Goal: Task Accomplishment & Management: Manage account settings

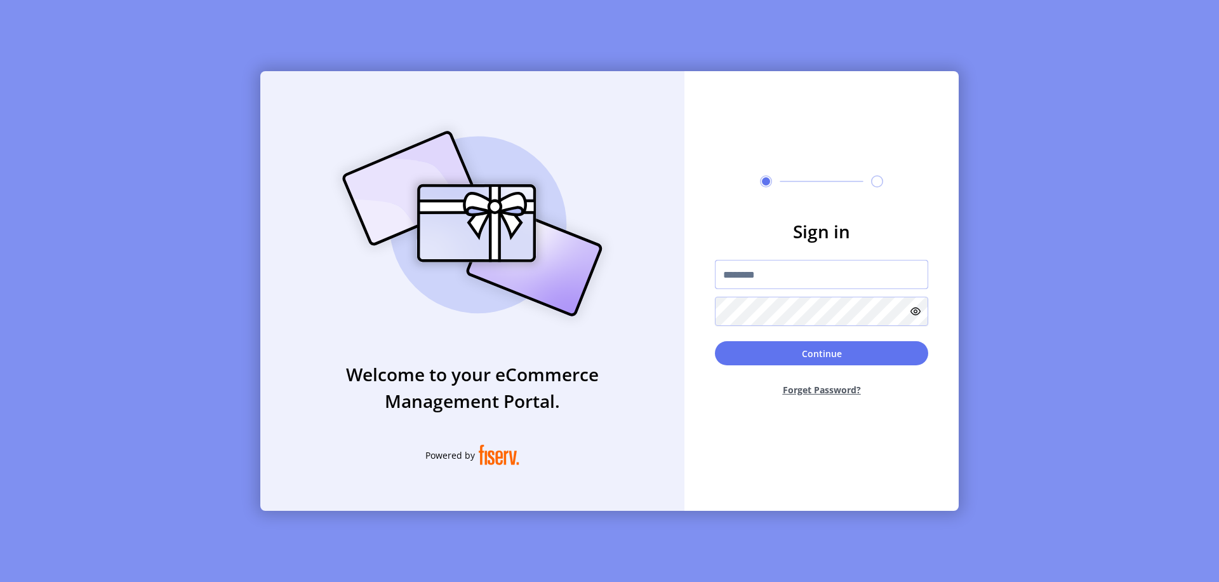
click at [822, 274] on input "text" at bounding box center [821, 274] width 213 height 29
type input "**********"
click at [822, 353] on button "Continue" at bounding box center [821, 353] width 213 height 24
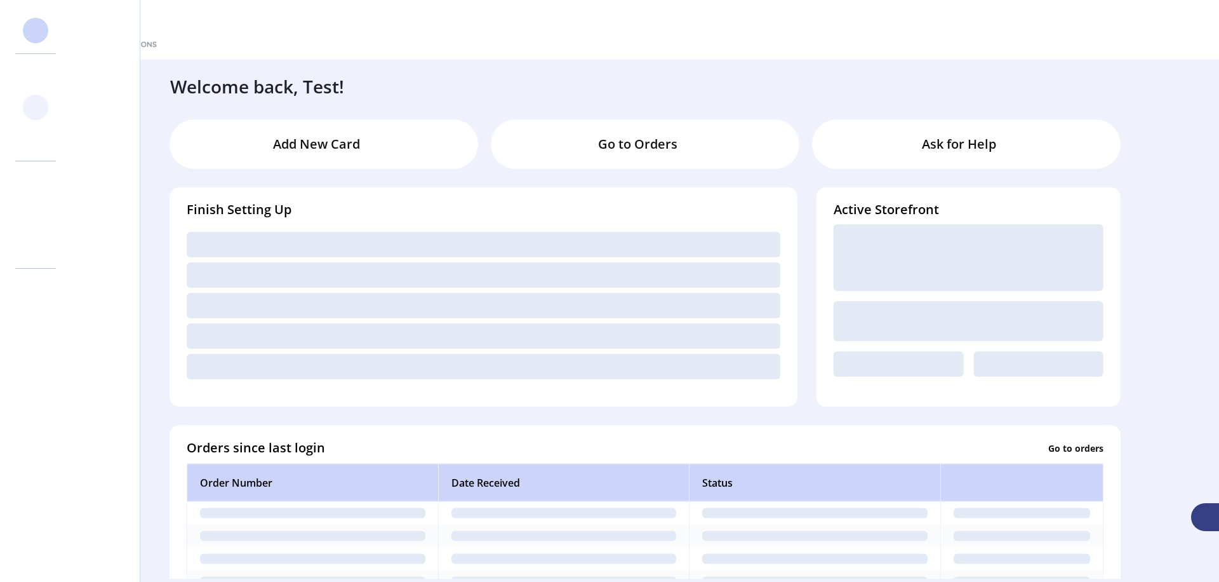
click at [36, 107] on svg-icon at bounding box center [35, 107] width 20 height 20
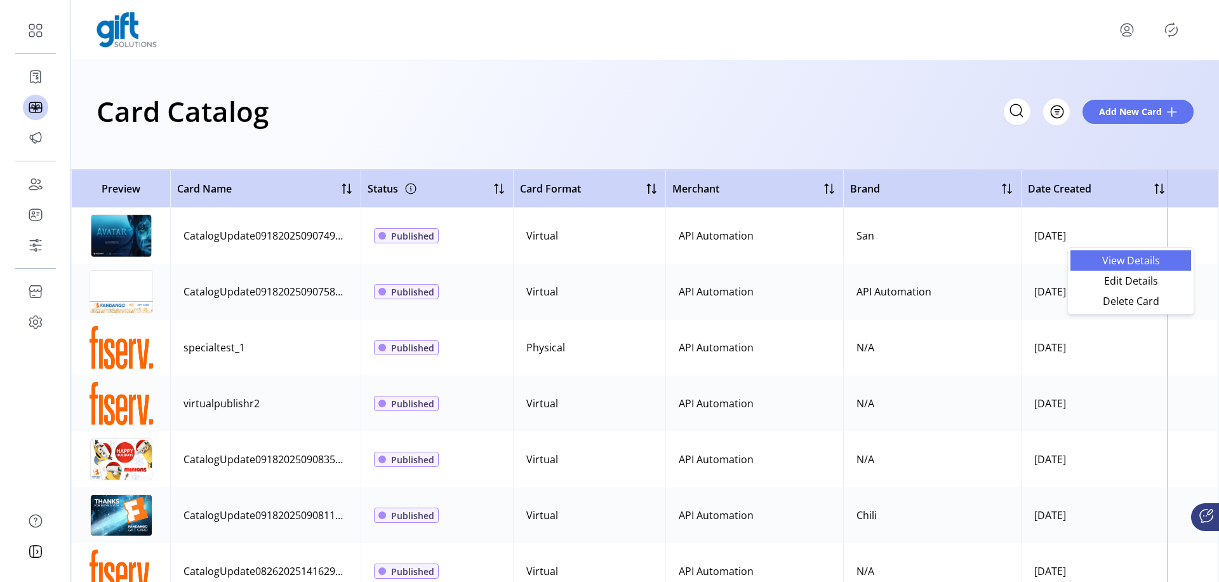
click at [1131, 260] on span "View Details" at bounding box center [1130, 260] width 105 height 10
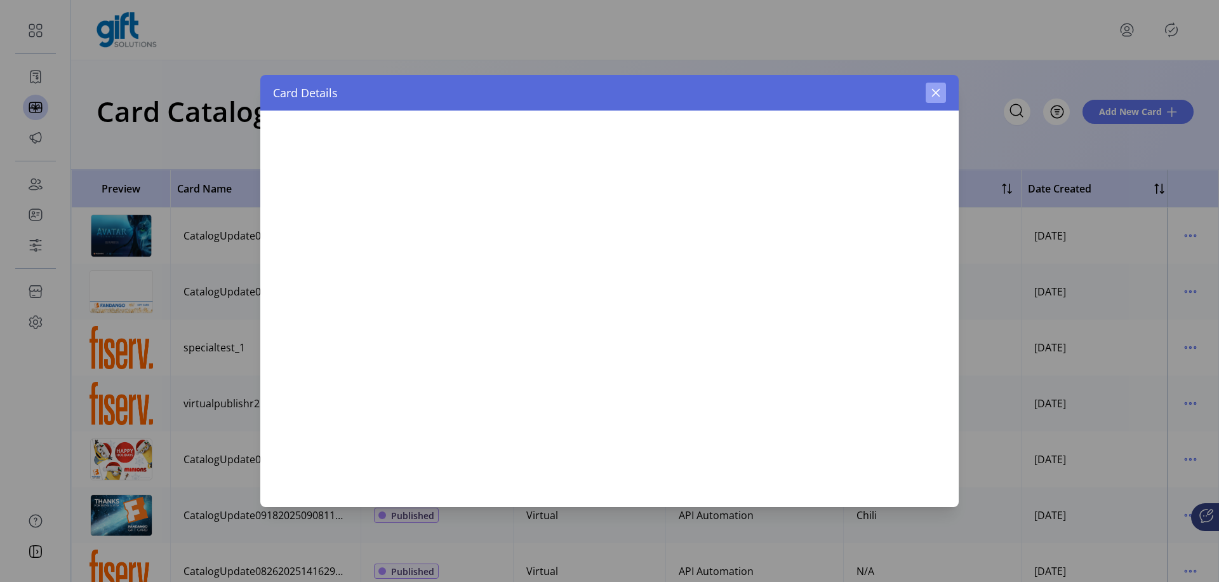
click at [936, 93] on icon "button" at bounding box center [936, 93] width 8 height 8
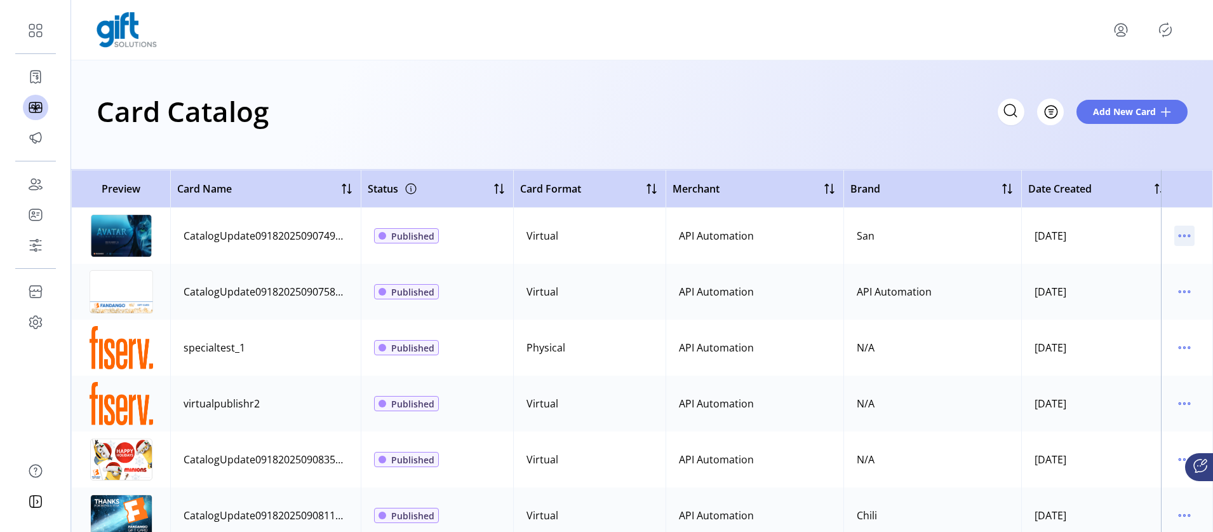
click at [1184, 236] on icon "menu" at bounding box center [1184, 235] width 20 height 20
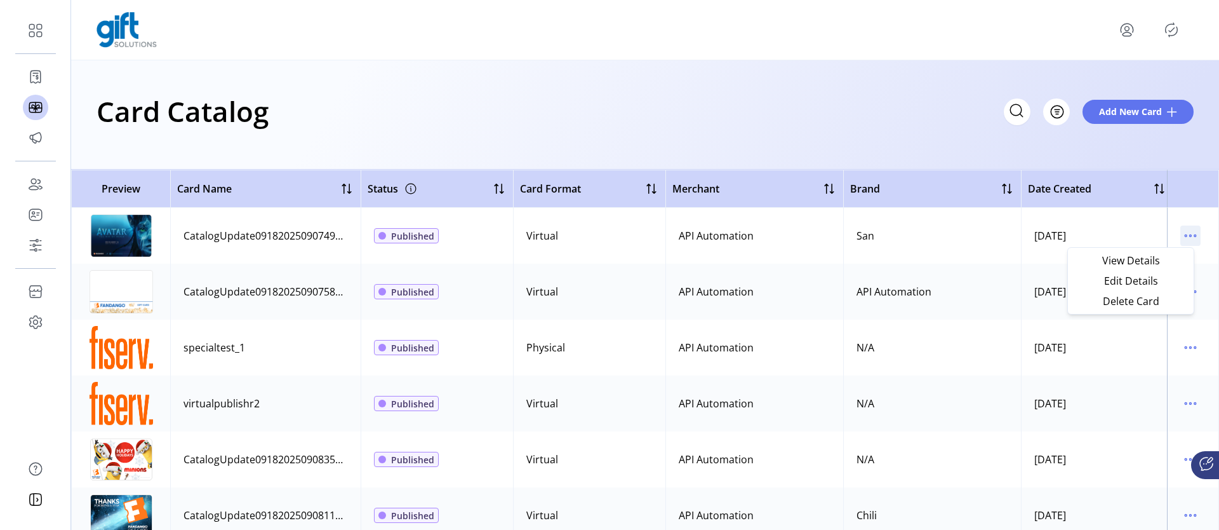
click at [1131, 281] on span "Edit Details" at bounding box center [1130, 281] width 105 height 10
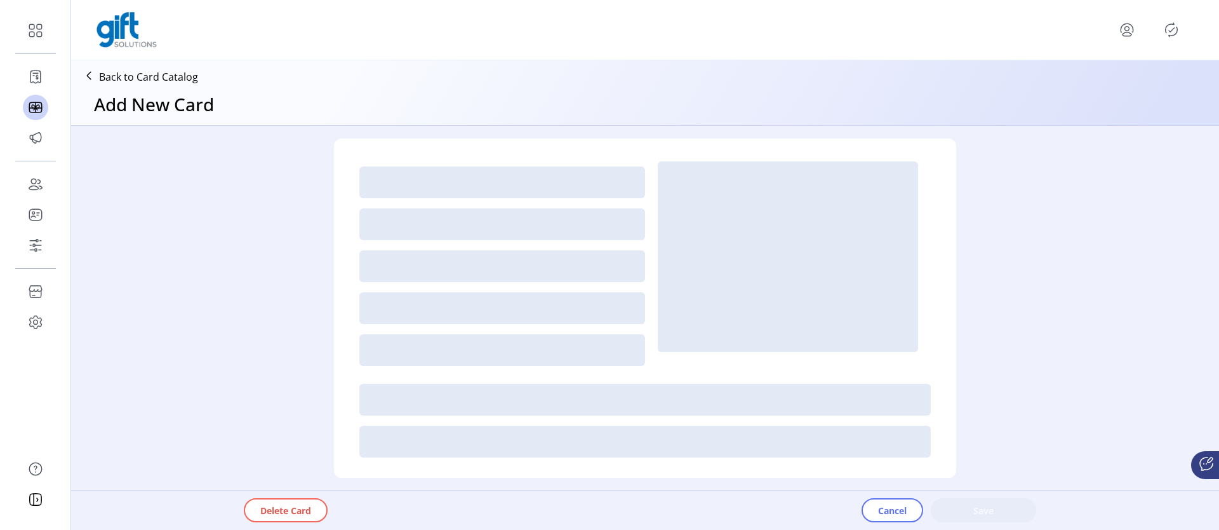
type textarea "**********"
type input "*"
click at [892, 510] on span "Cancel" at bounding box center [892, 510] width 29 height 13
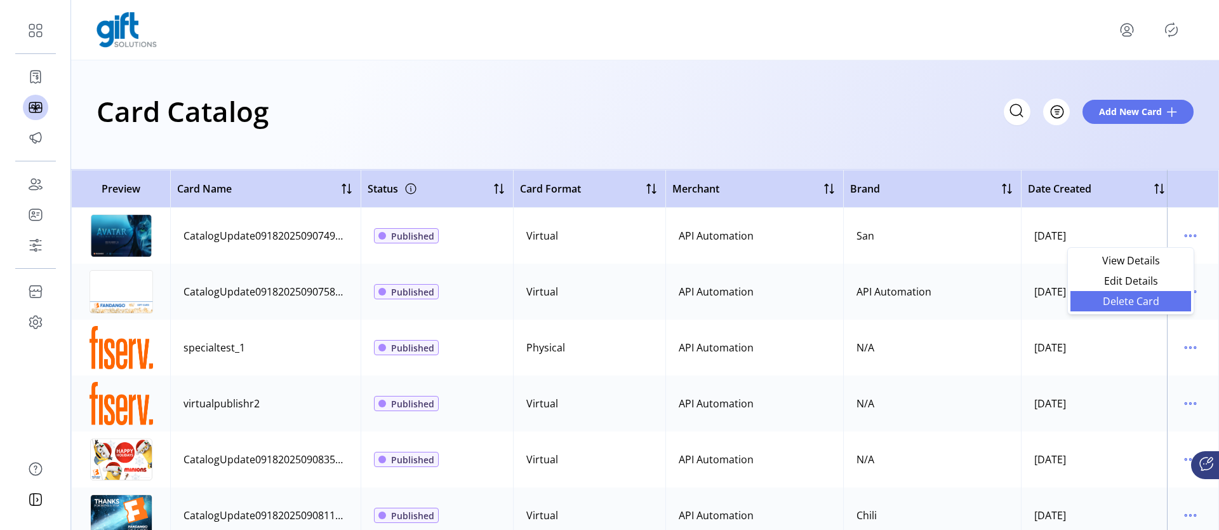
click at [1131, 301] on span "Delete Card" at bounding box center [1130, 301] width 105 height 10
